Goal: Book appointment/travel/reservation

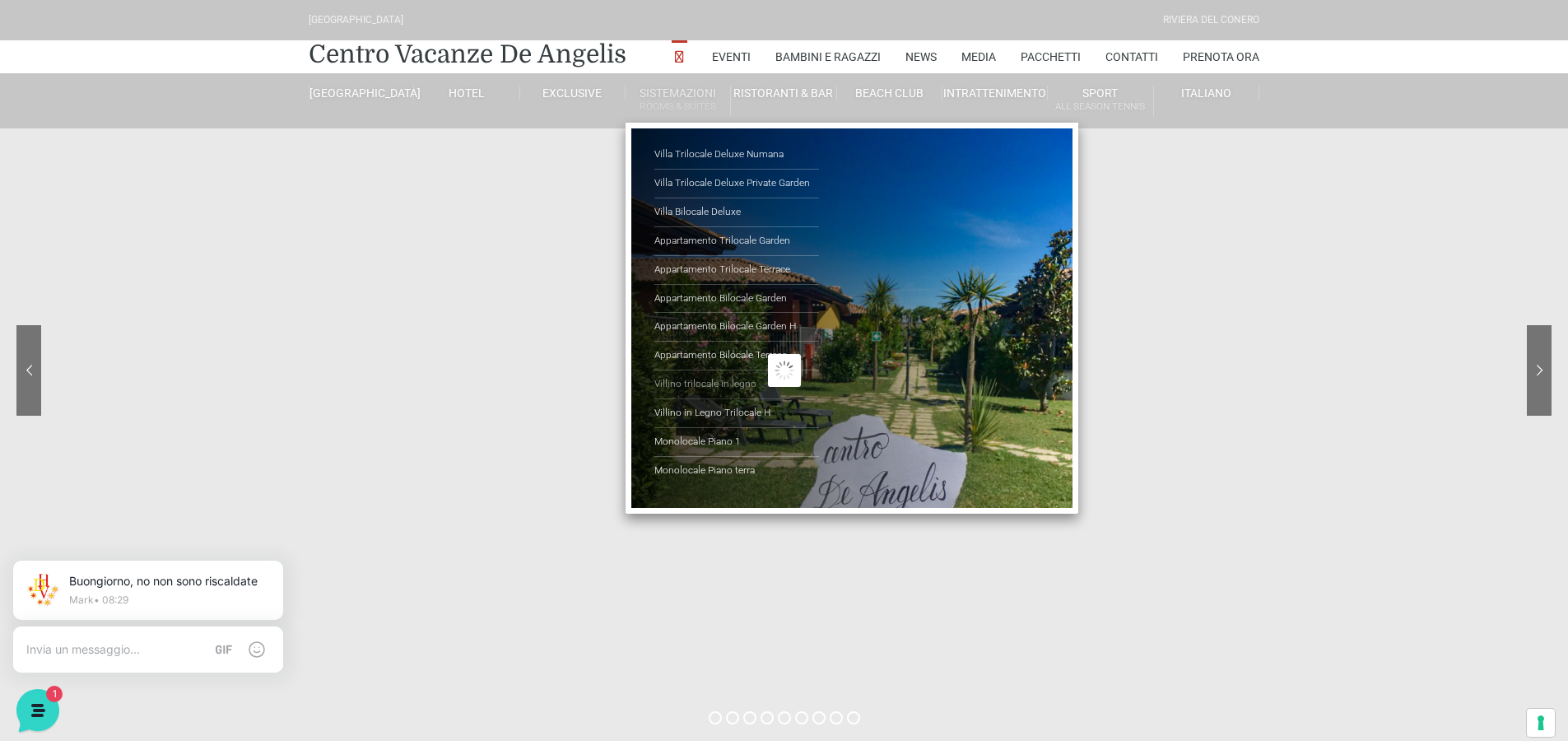
click at [727, 378] on link "Villino trilocale in legno" at bounding box center [737, 385] width 165 height 29
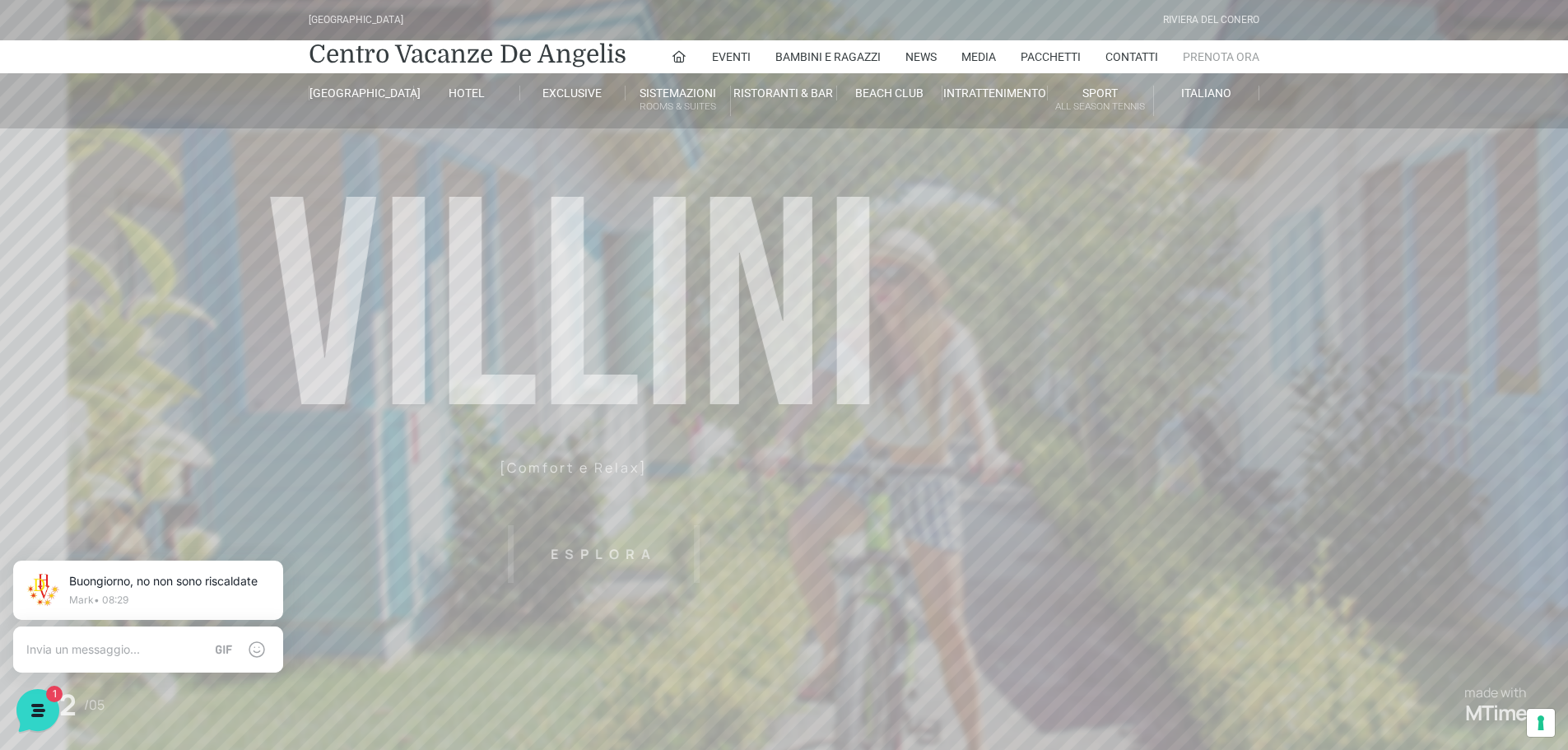
click at [1216, 54] on link "Prenota Ora" at bounding box center [1221, 56] width 76 height 33
